Goal: Information Seeking & Learning: Understand process/instructions

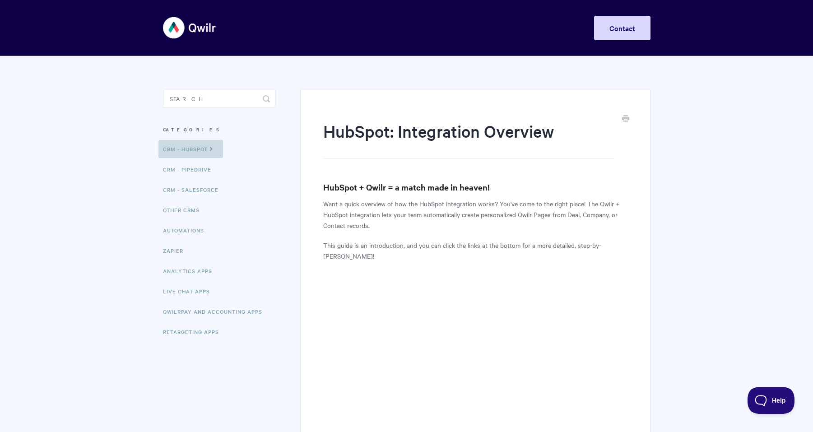
click at [210, 150] on icon at bounding box center [212, 147] width 8 height 7
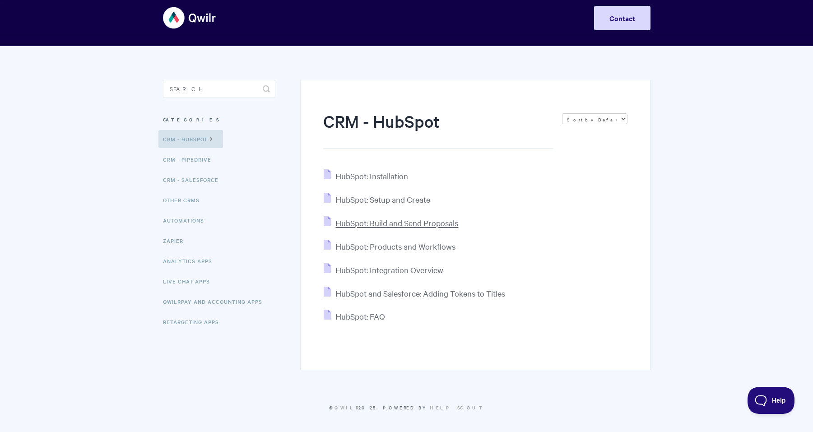
scroll to position [12, 0]
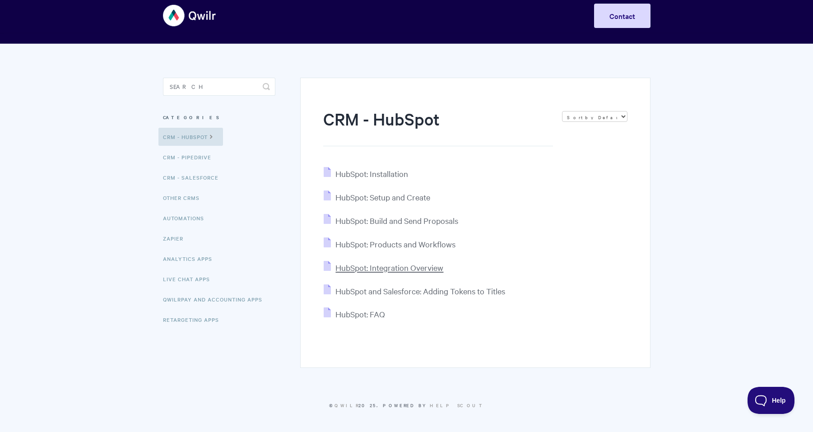
click at [408, 265] on span "HubSpot: Integration Overview" at bounding box center [389, 267] width 108 height 10
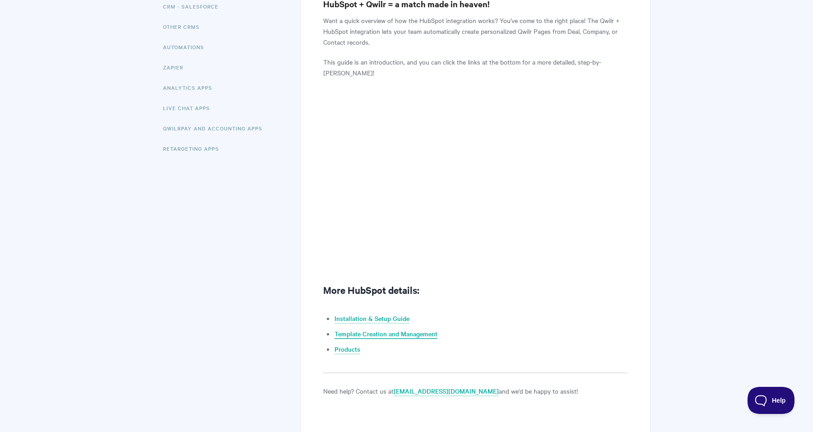
scroll to position [5, 0]
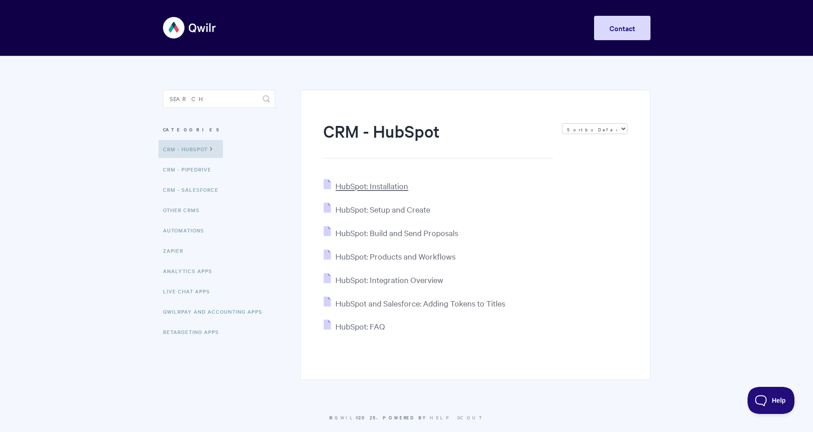
click at [393, 190] on span "HubSpot: Installation" at bounding box center [371, 185] width 73 height 10
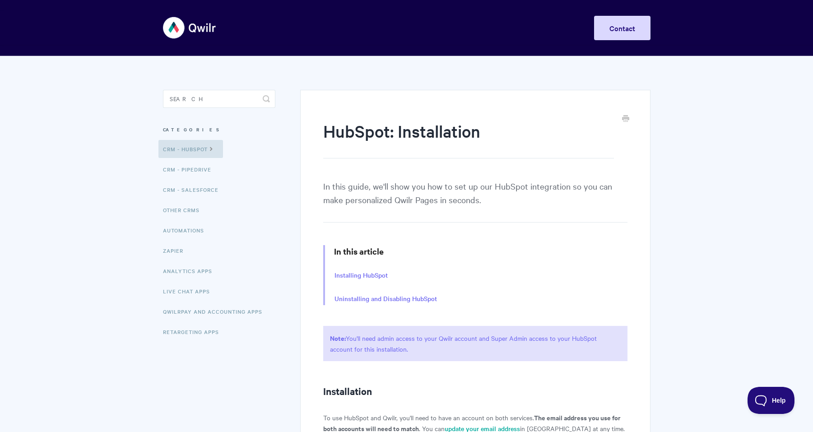
click at [195, 28] on img at bounding box center [190, 28] width 54 height 34
